Goal: Find specific page/section: Locate a particular part of the current website

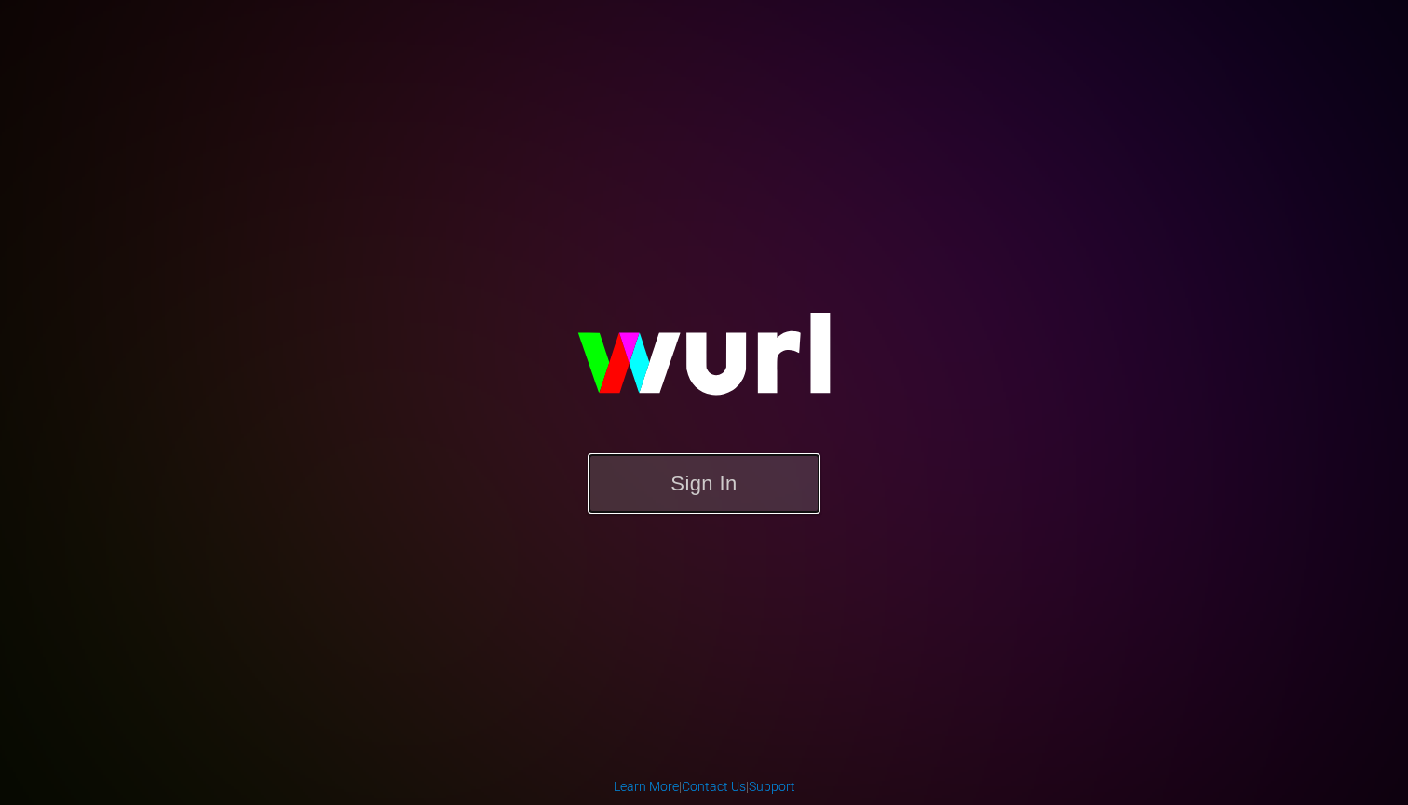
click at [744, 486] on button "Sign In" at bounding box center [703, 483] width 233 height 61
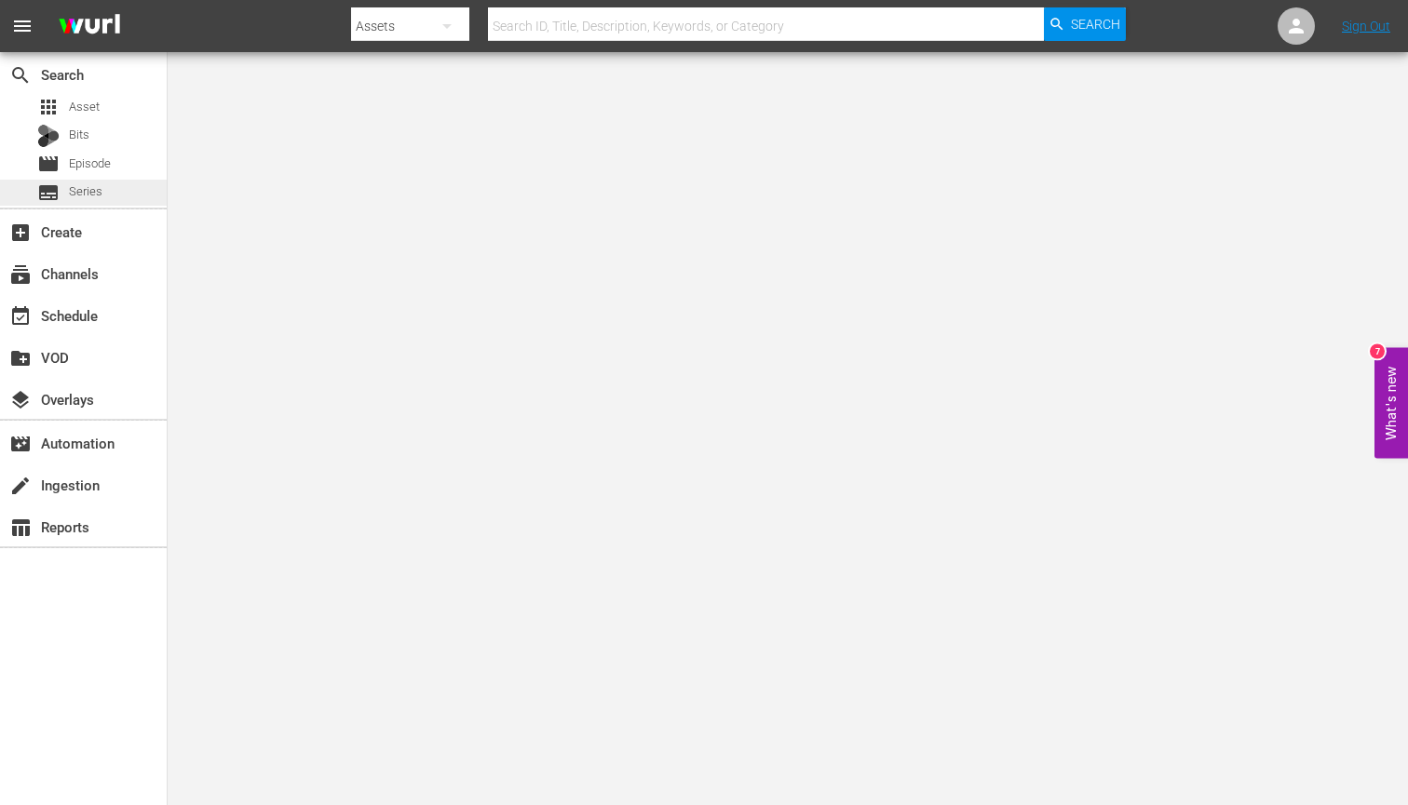
click at [133, 189] on div "subtitles Series" at bounding box center [83, 193] width 167 height 26
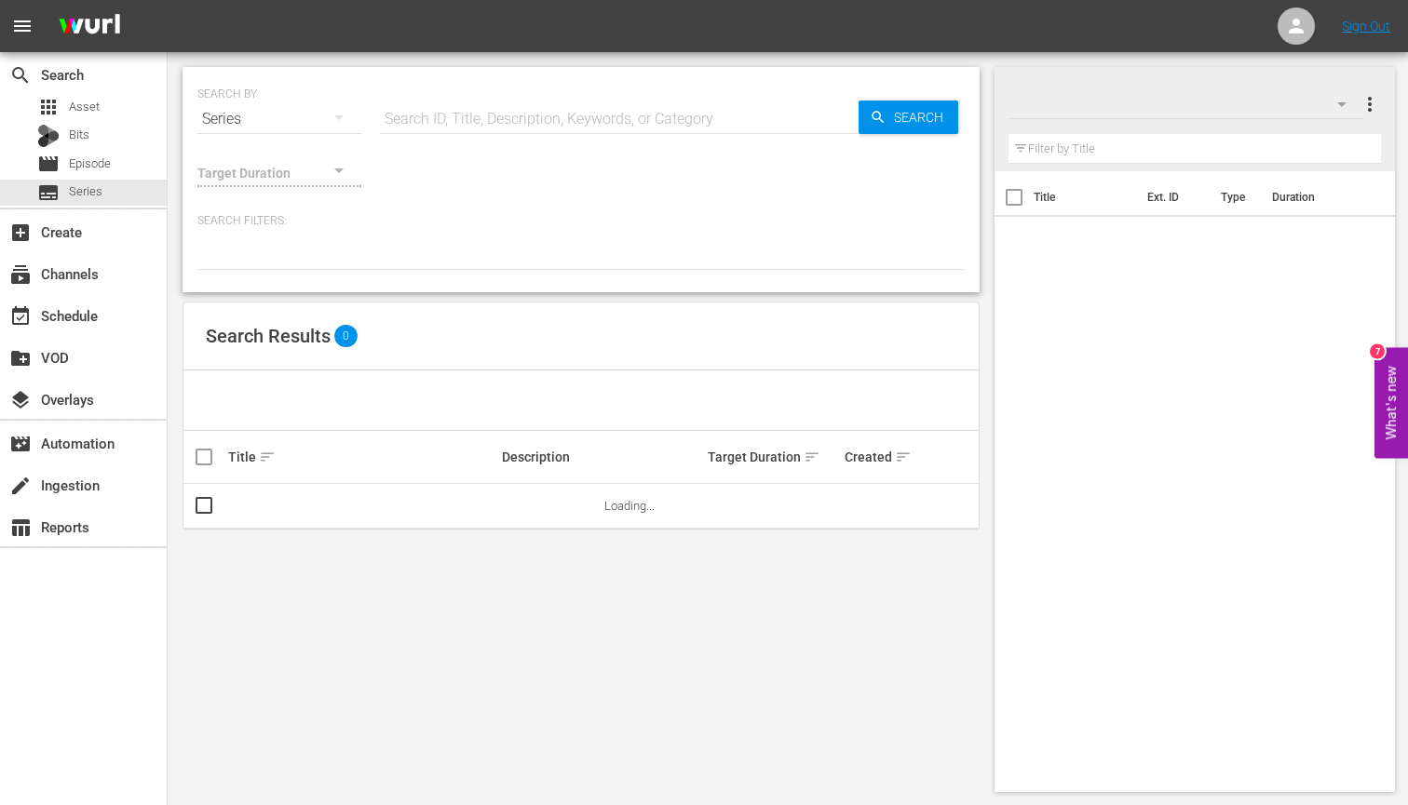
click at [433, 112] on input "text" at bounding box center [619, 119] width 479 height 45
paste input "56777576"
type input "56777576"
click at [668, 390] on div "Your search returned no results." at bounding box center [580, 401] width 795 height 61
click at [344, 125] on icon "button" at bounding box center [339, 117] width 22 height 22
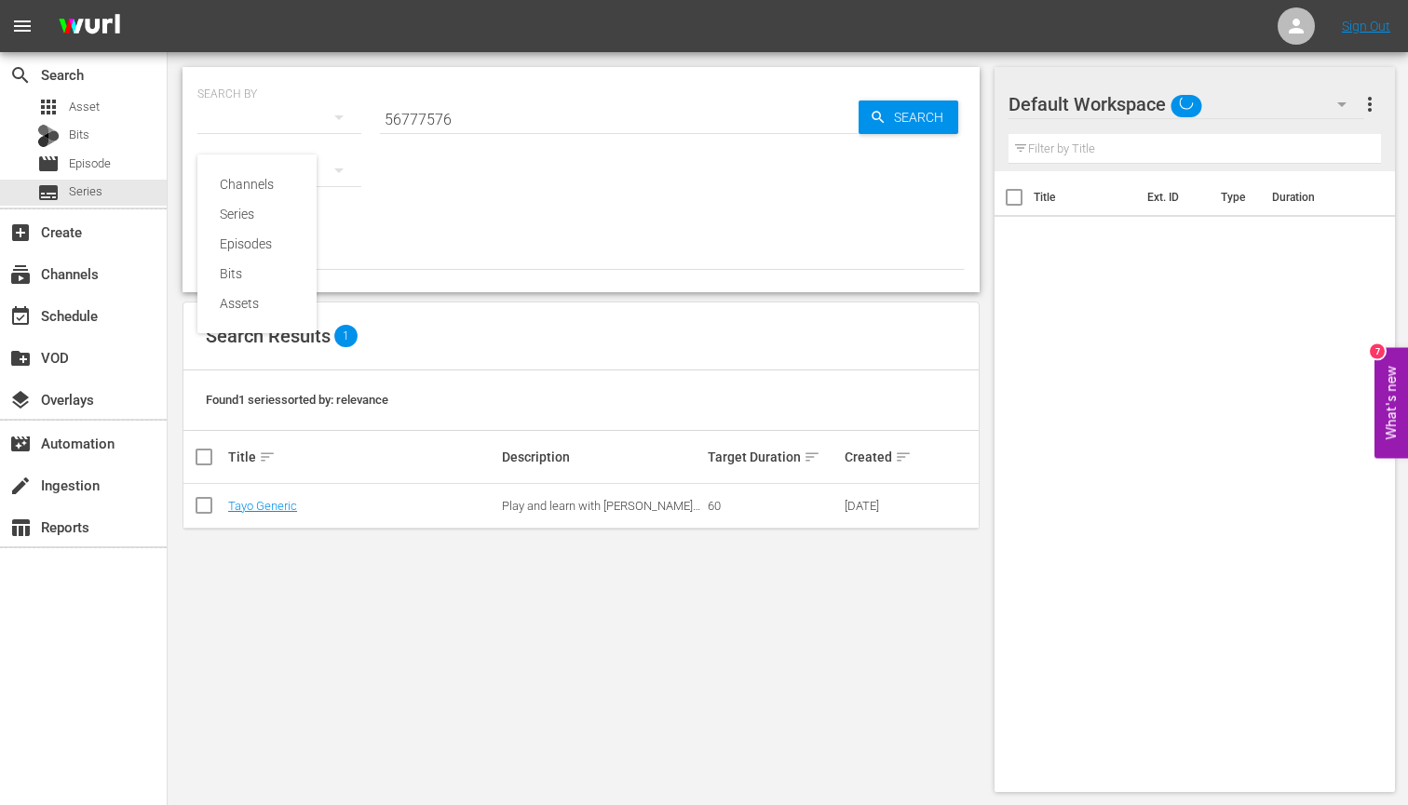
click at [568, 253] on div "Channels Series Episodes Bits Assets" at bounding box center [704, 402] width 1408 height 805
click at [263, 507] on link "Tayo Generic" at bounding box center [262, 506] width 69 height 14
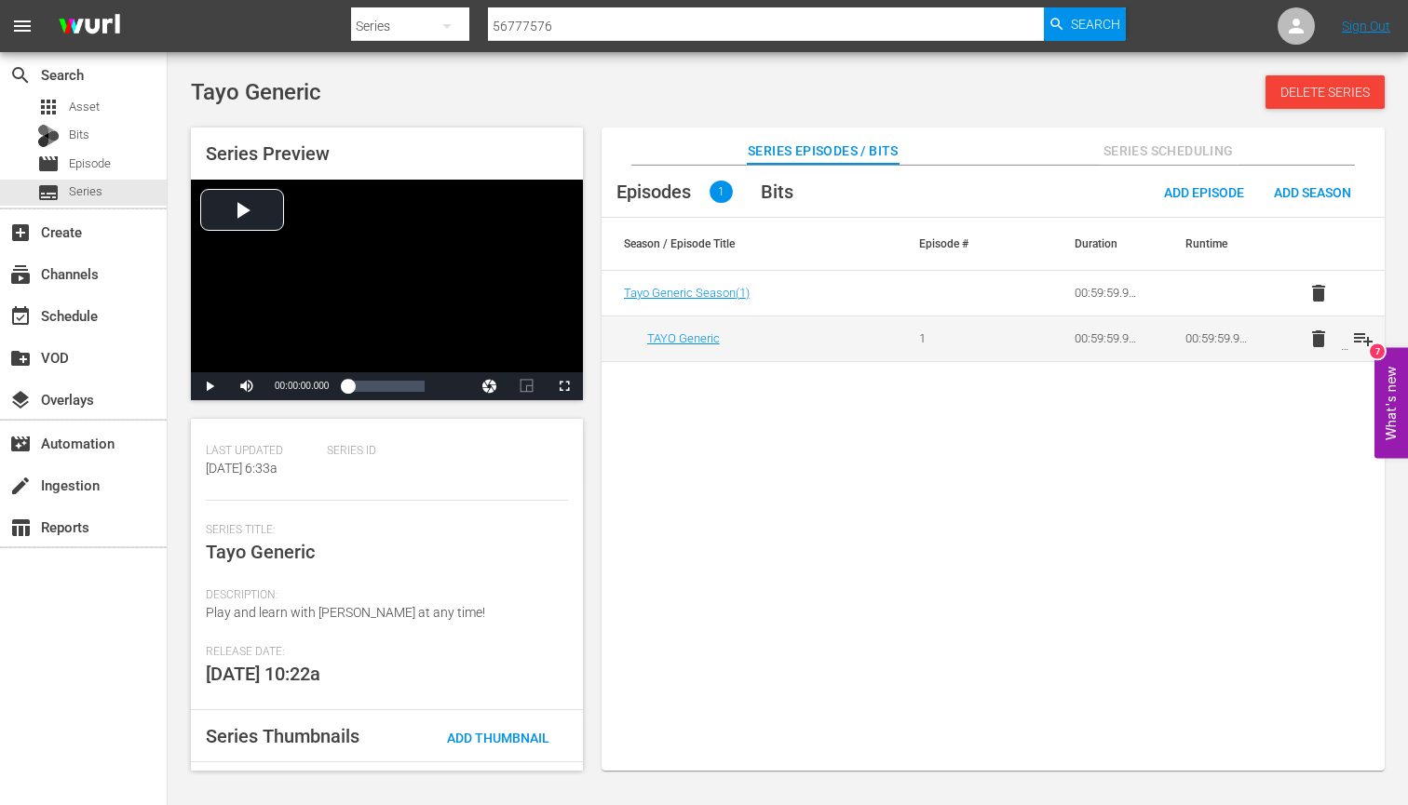
scroll to position [251, 0]
